Goal: Communication & Community: Answer question/provide support

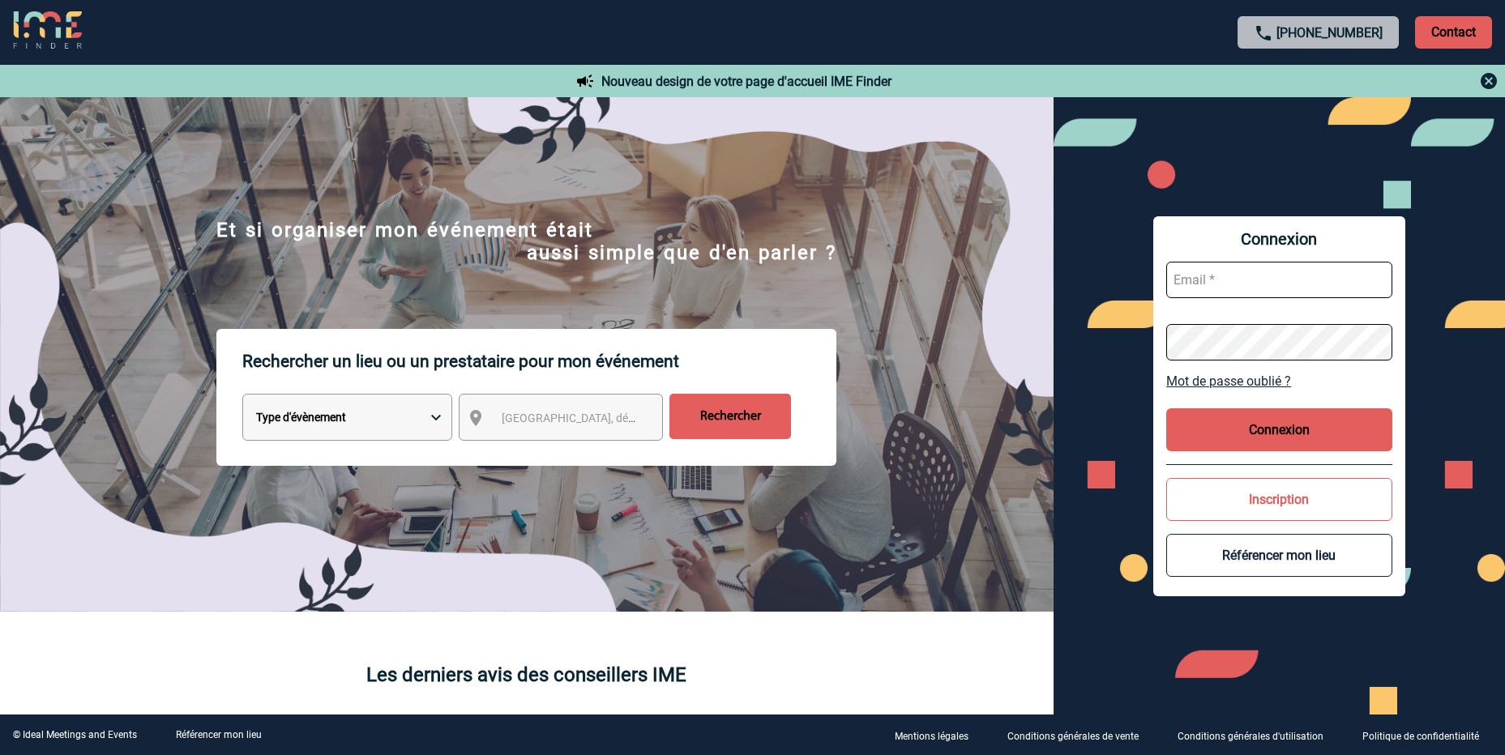
click at [1276, 278] on input "text" at bounding box center [1279, 280] width 226 height 36
type input "valerie.hallot@novartis.com"
click at [1304, 436] on button "Connexion" at bounding box center [1279, 429] width 226 height 43
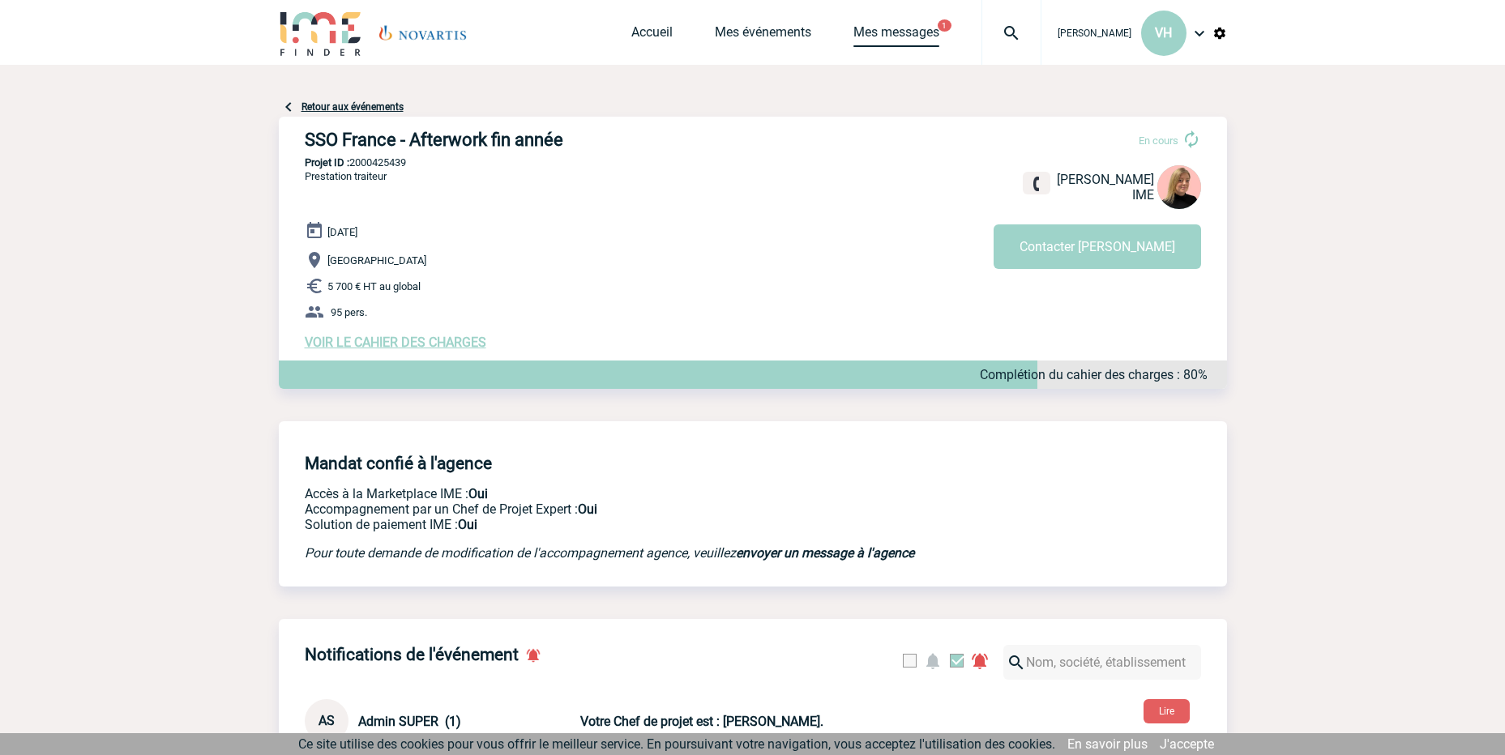
click at [922, 31] on link "Mes messages" at bounding box center [896, 35] width 86 height 23
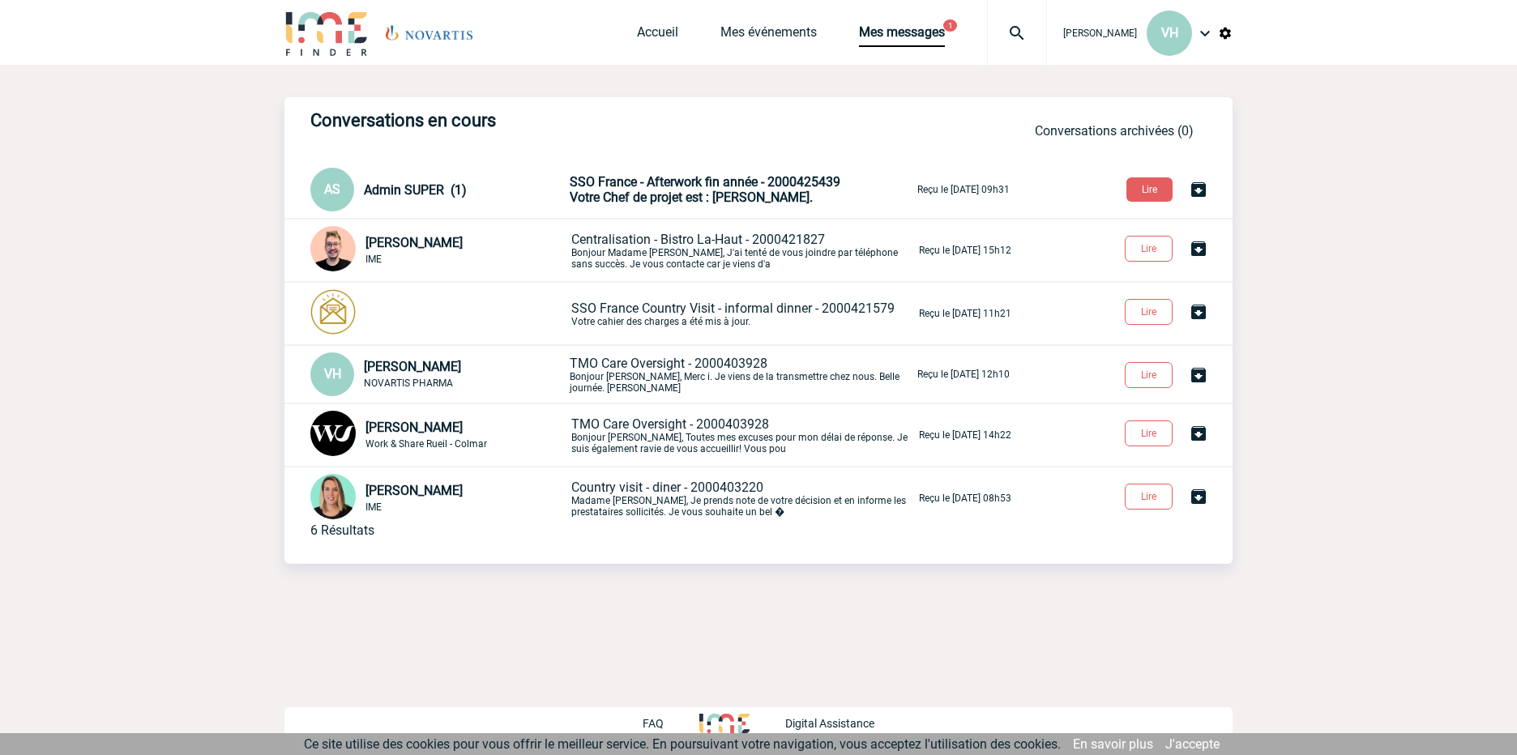
click at [718, 194] on span "Votre Chef de projet est : [PERSON_NAME]." at bounding box center [691, 197] width 243 height 15
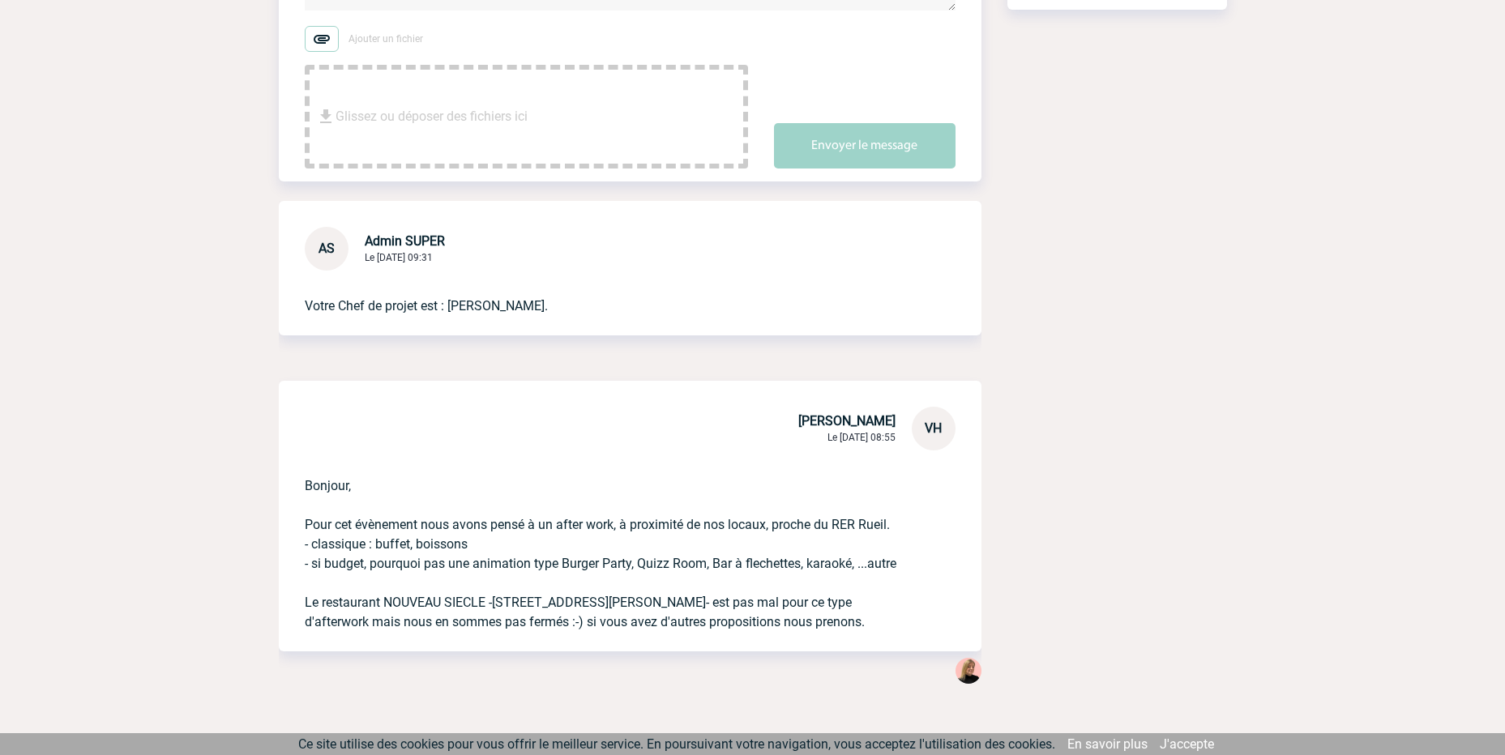
scroll to position [347, 0]
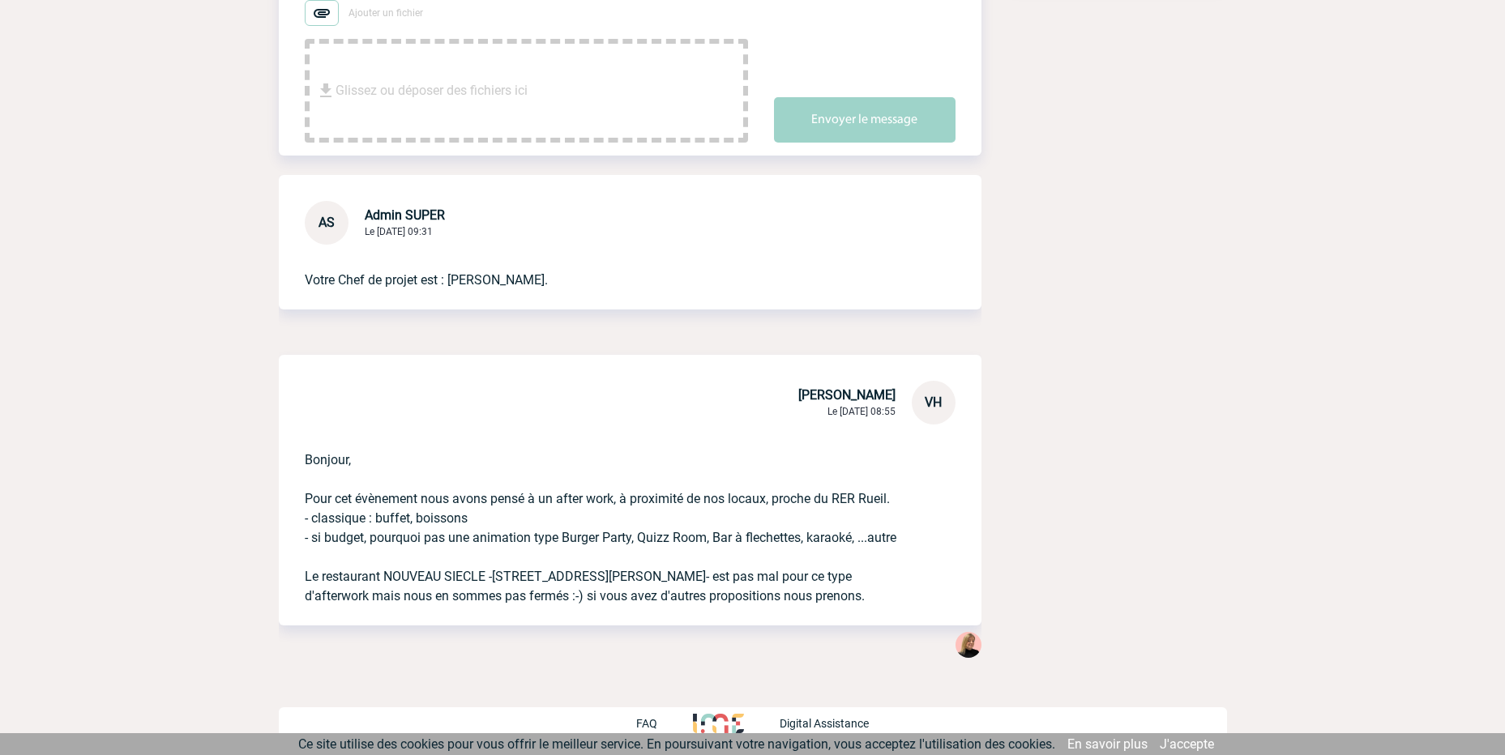
click at [302, 499] on div "Bonjour, Pour cet évènement nous avons pensé à un after work, à proximité de no…" at bounding box center [630, 525] width 703 height 201
drag, startPoint x: 306, startPoint y: 501, endPoint x: 923, endPoint y: 605, distance: 625.6
click at [923, 605] on div "Bonjour, Pour cet évènement nous avons pensé à un after work, à proximité de no…" at bounding box center [630, 525] width 703 height 201
copy p "Pour cet évènement nous avons pensé à un after work, à proximité de nos locaux,…"
